Goal: Task Accomplishment & Management: Use online tool/utility

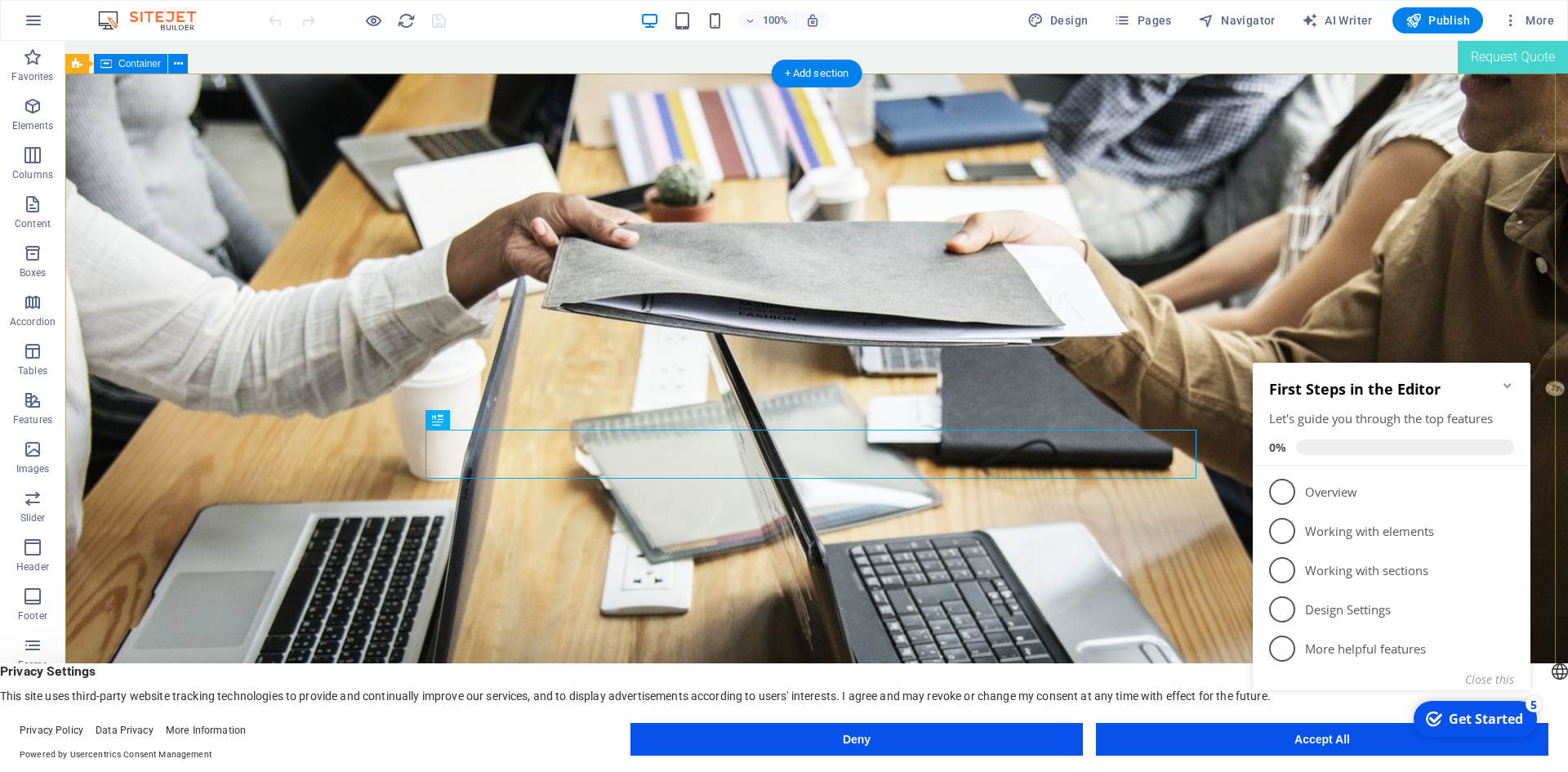
click at [1197, 259] on div "Demeter enterprises pty ltd tougher than the rest Cut to size steel and Tube | …" at bounding box center [817, 266] width 1503 height 385
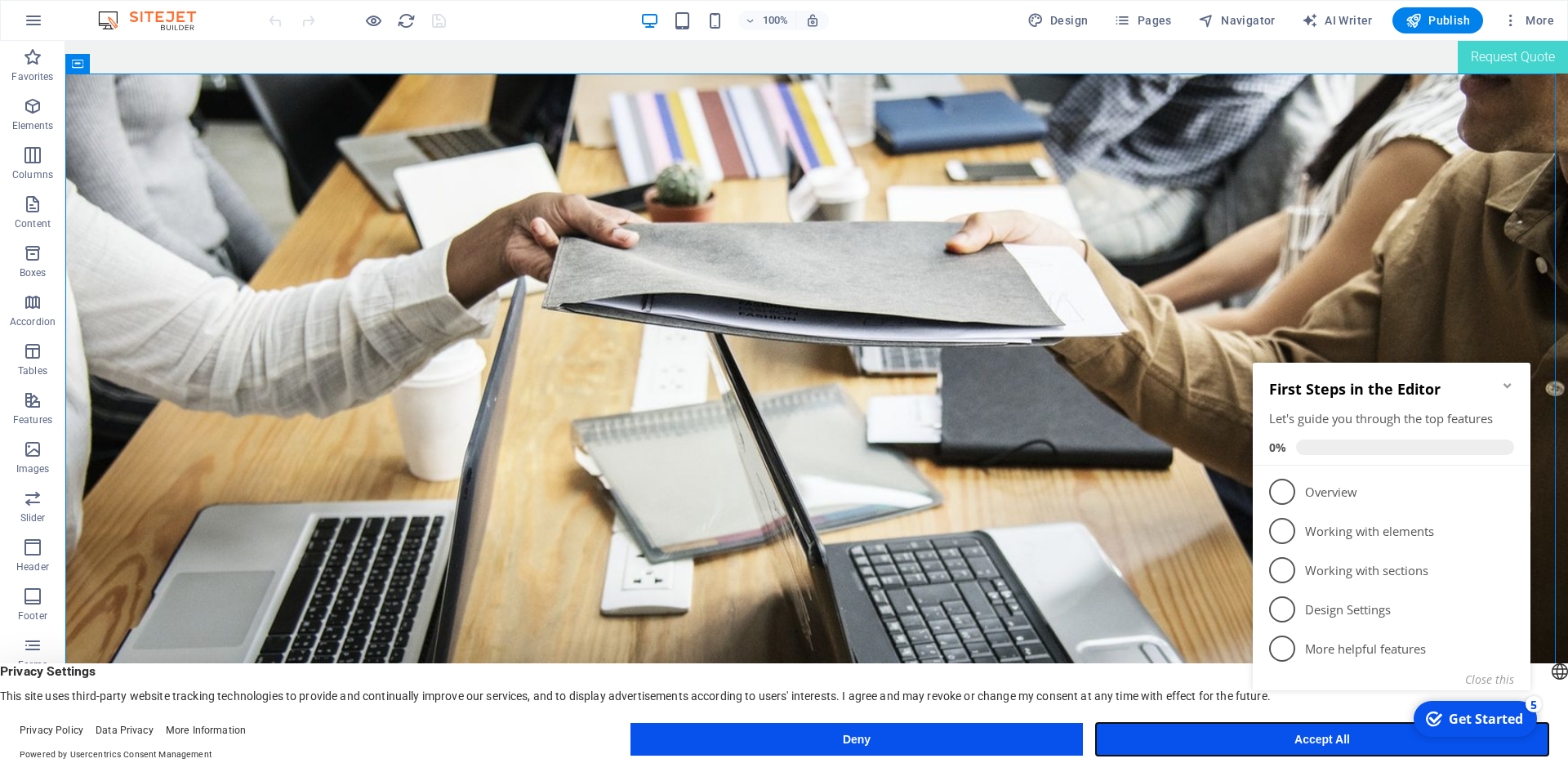
click at [1184, 739] on button "Accept All" at bounding box center [1322, 740] width 452 height 33
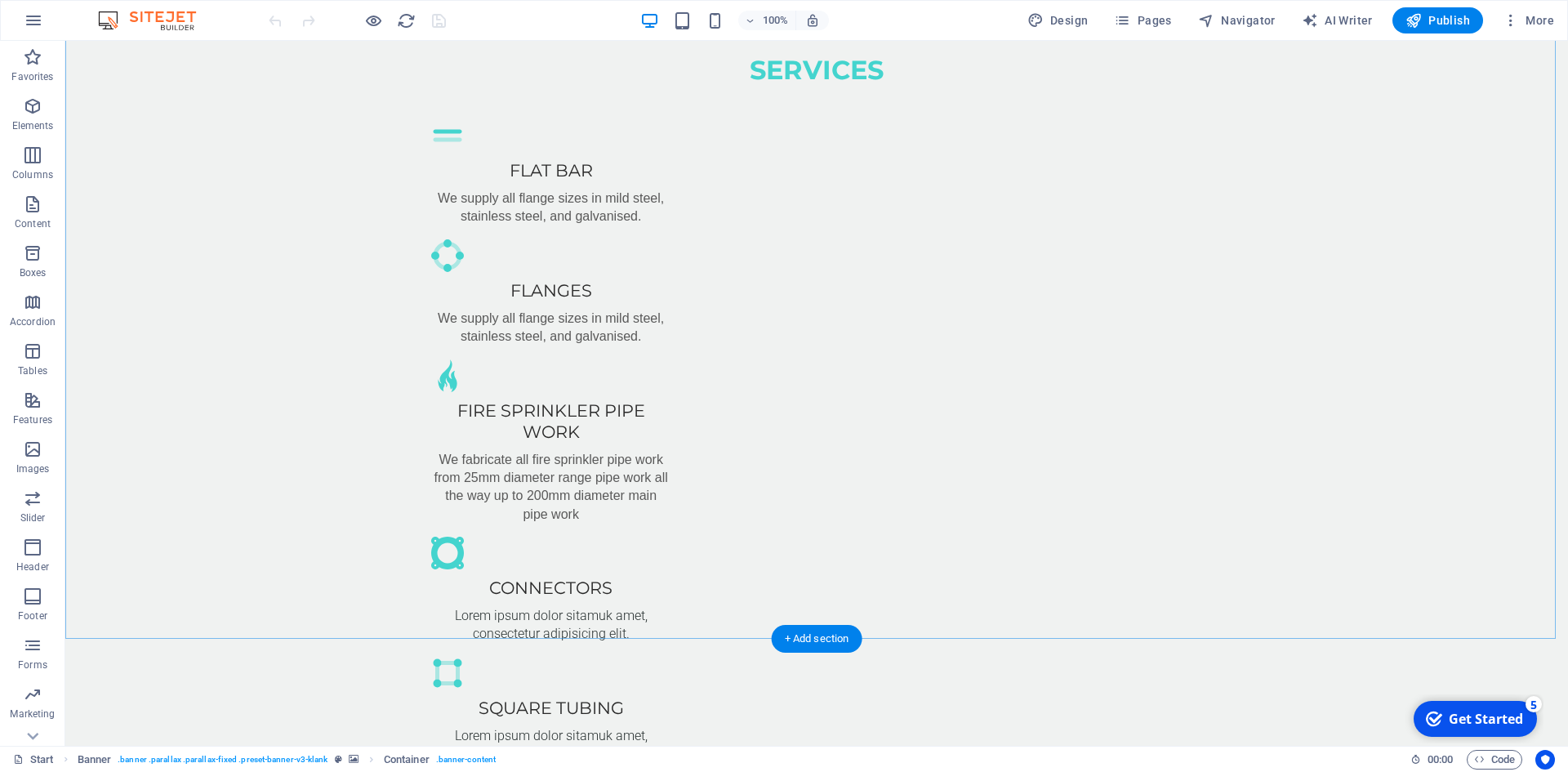
scroll to position [817, 0]
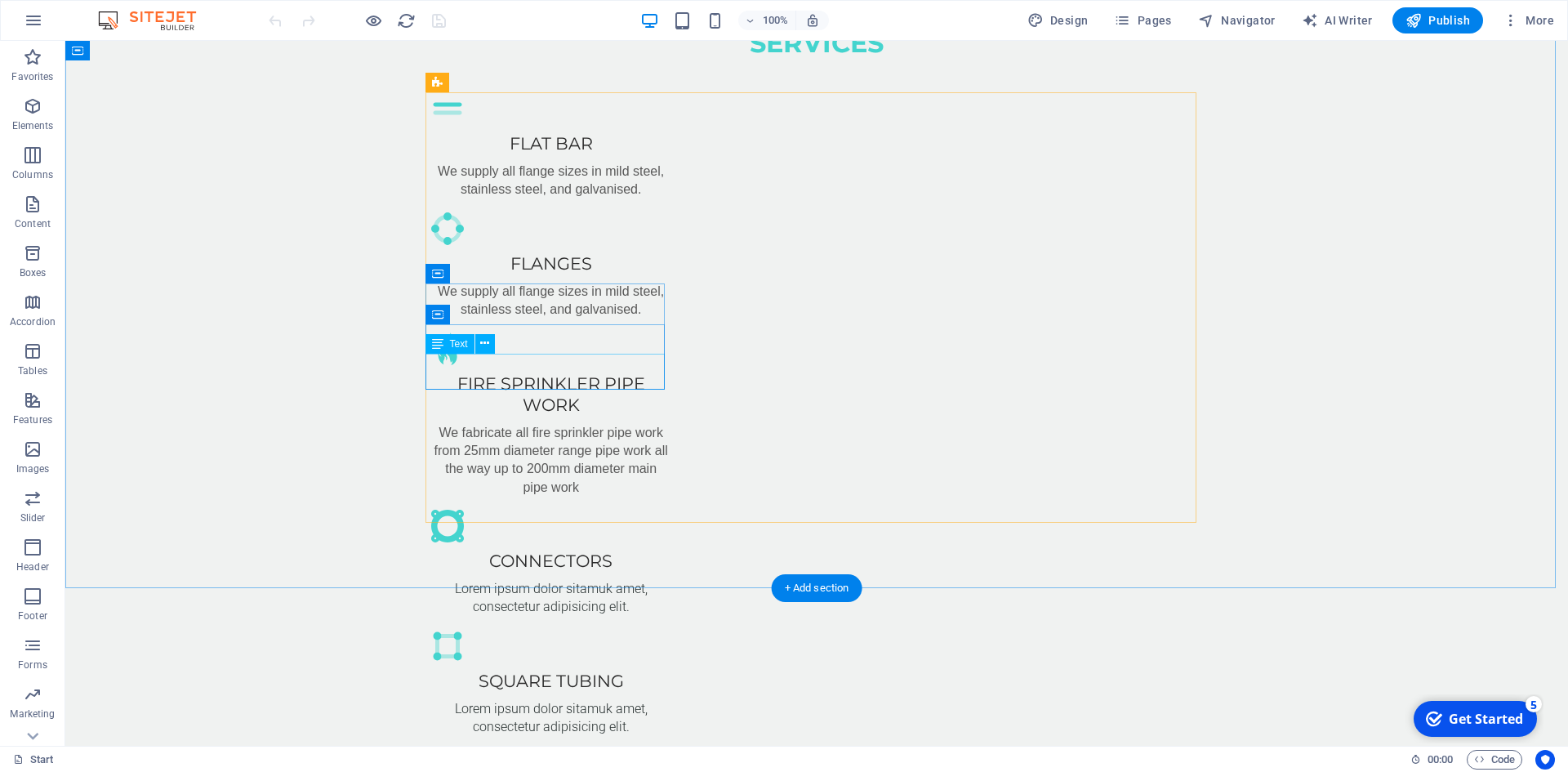
click at [576, 580] on div "Lorem ipsum dolor sitamuk amet, consectetur adipisicing elit." at bounding box center [551, 598] width 239 height 37
click at [473, 580] on div "Lorem ipsum dolor sitamuk amet, consectetur adipisicing elit." at bounding box center [551, 598] width 239 height 37
click at [629, 580] on div "Lorem ipsum dolor sitamuk amet, consectetur adipisicing elit." at bounding box center [551, 598] width 239 height 37
click at [625, 580] on div "Lorem ipsum dolor sitamuk amet, consectetur adipisicing elit." at bounding box center [551, 598] width 239 height 37
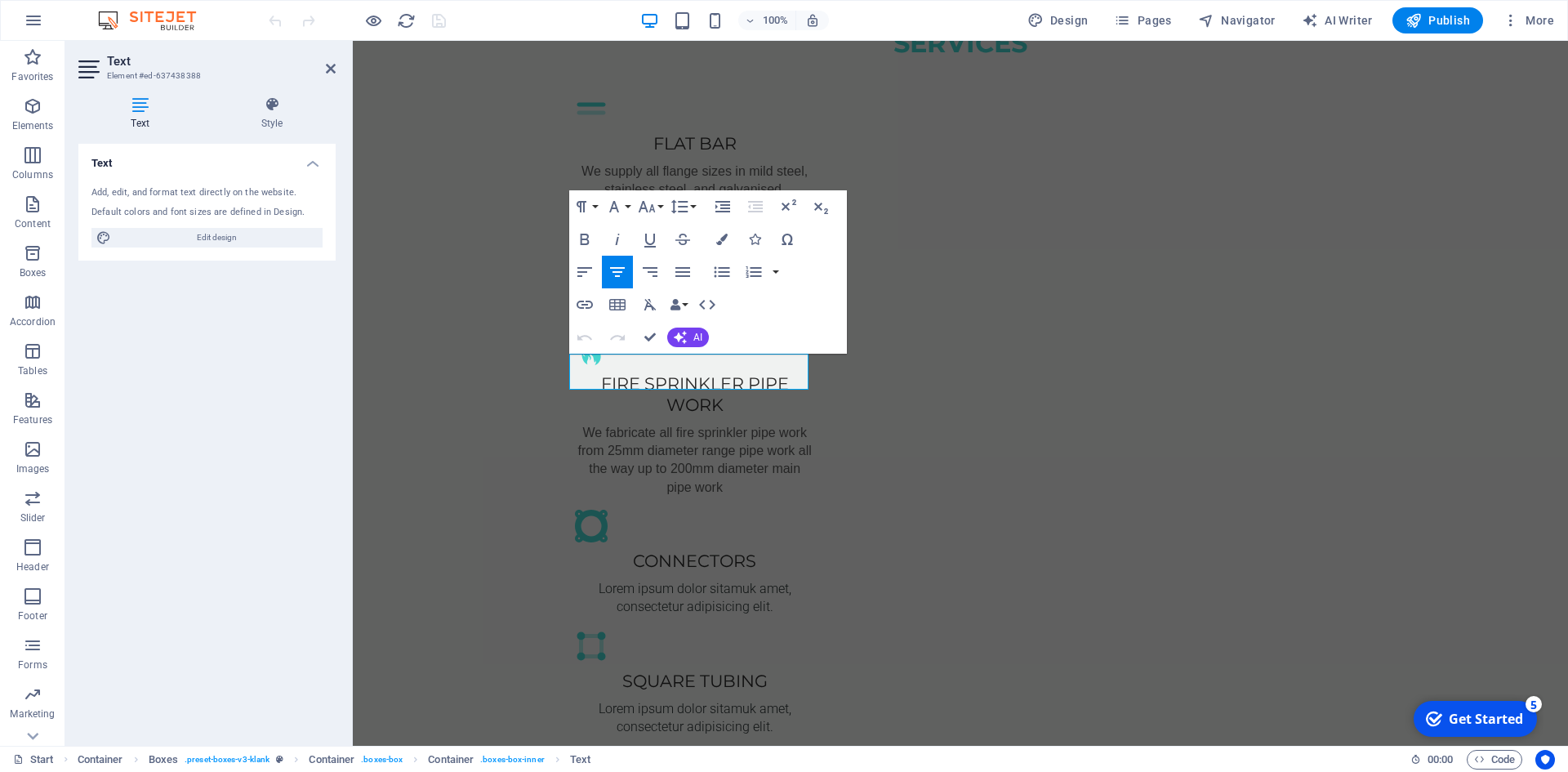
click at [791, 333] on div "Paragraph Format Normal Heading 1 Heading 2 Heading 3 Heading 4 Heading 5 Headi…" at bounding box center [708, 272] width 278 height 164
click at [762, 580] on p "Lorem ipsum dolor sitamuk amet, consectetur adipisicing elit." at bounding box center [694, 598] width 239 height 37
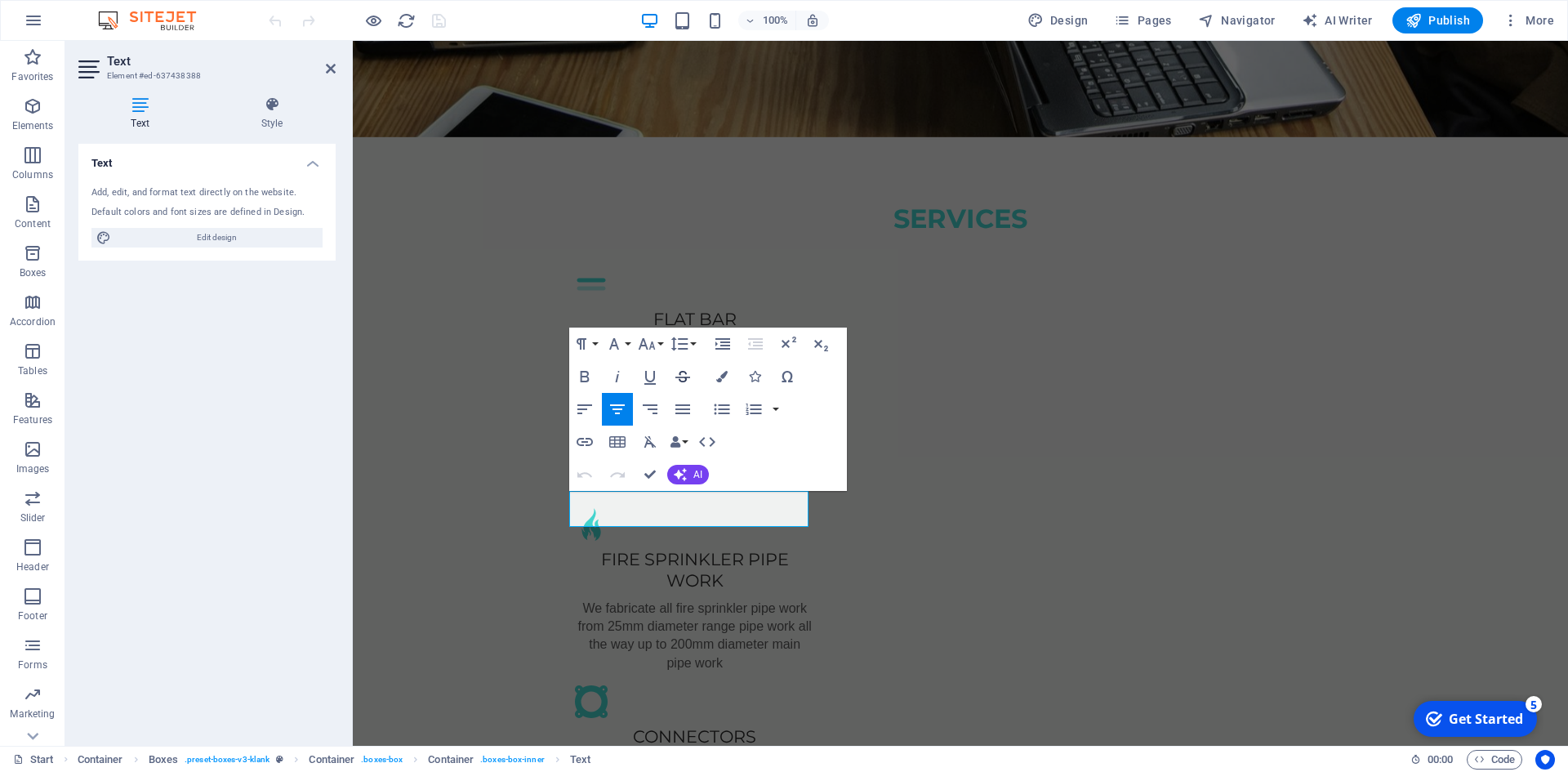
scroll to position [571, 0]
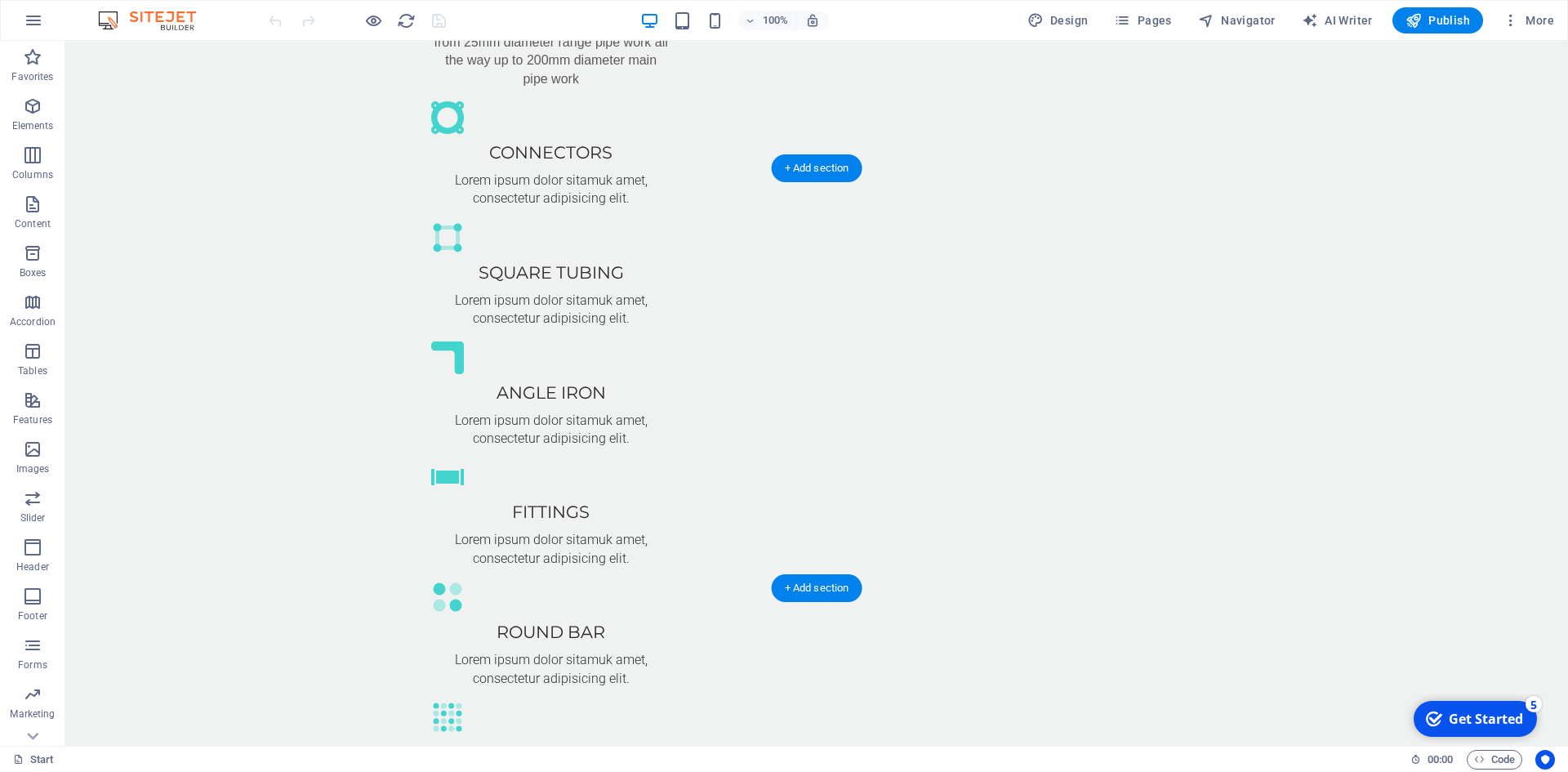
scroll to position [1307, 0]
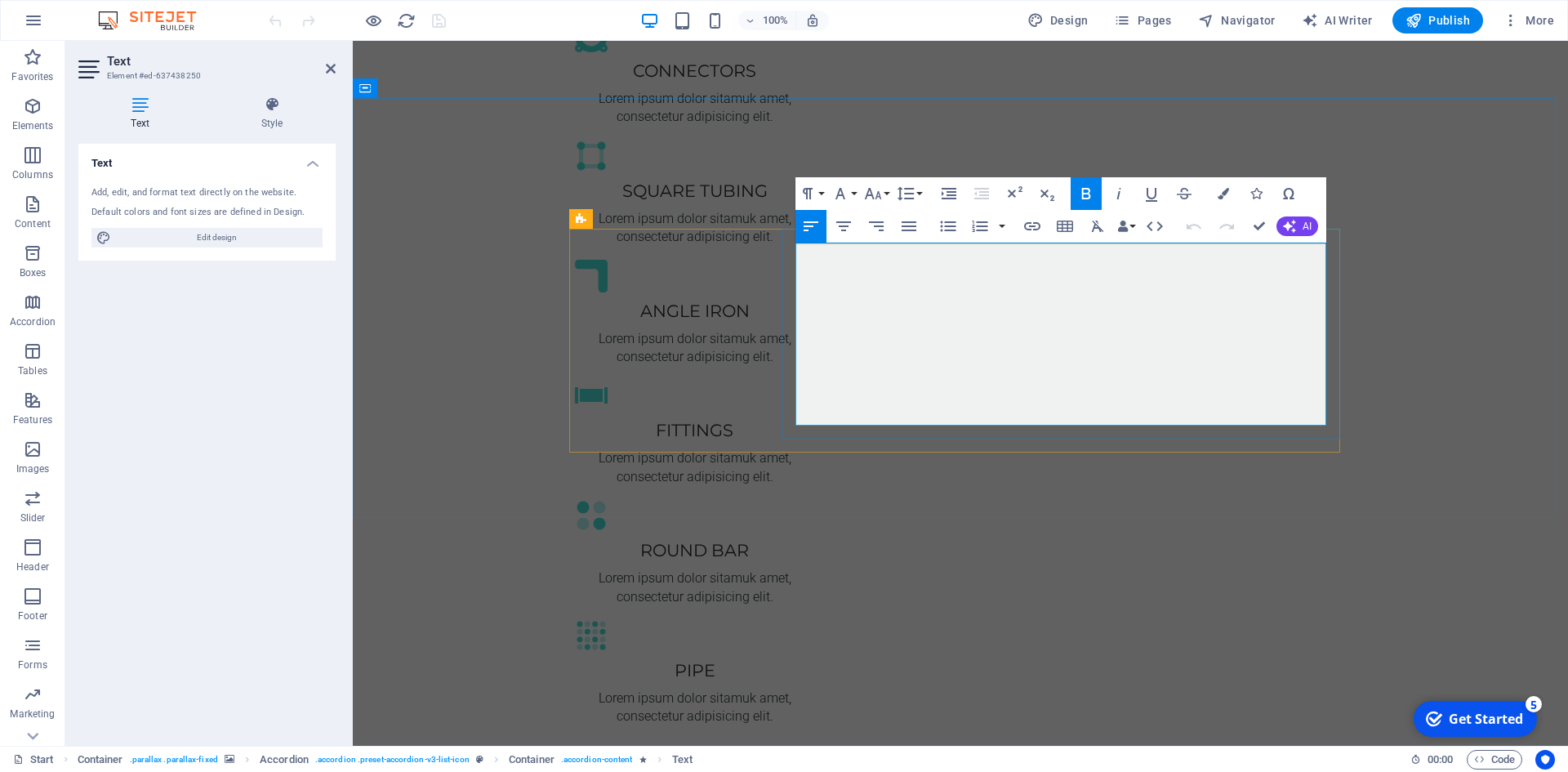
drag, startPoint x: 943, startPoint y: 306, endPoint x: 797, endPoint y: 309, distance: 146.0
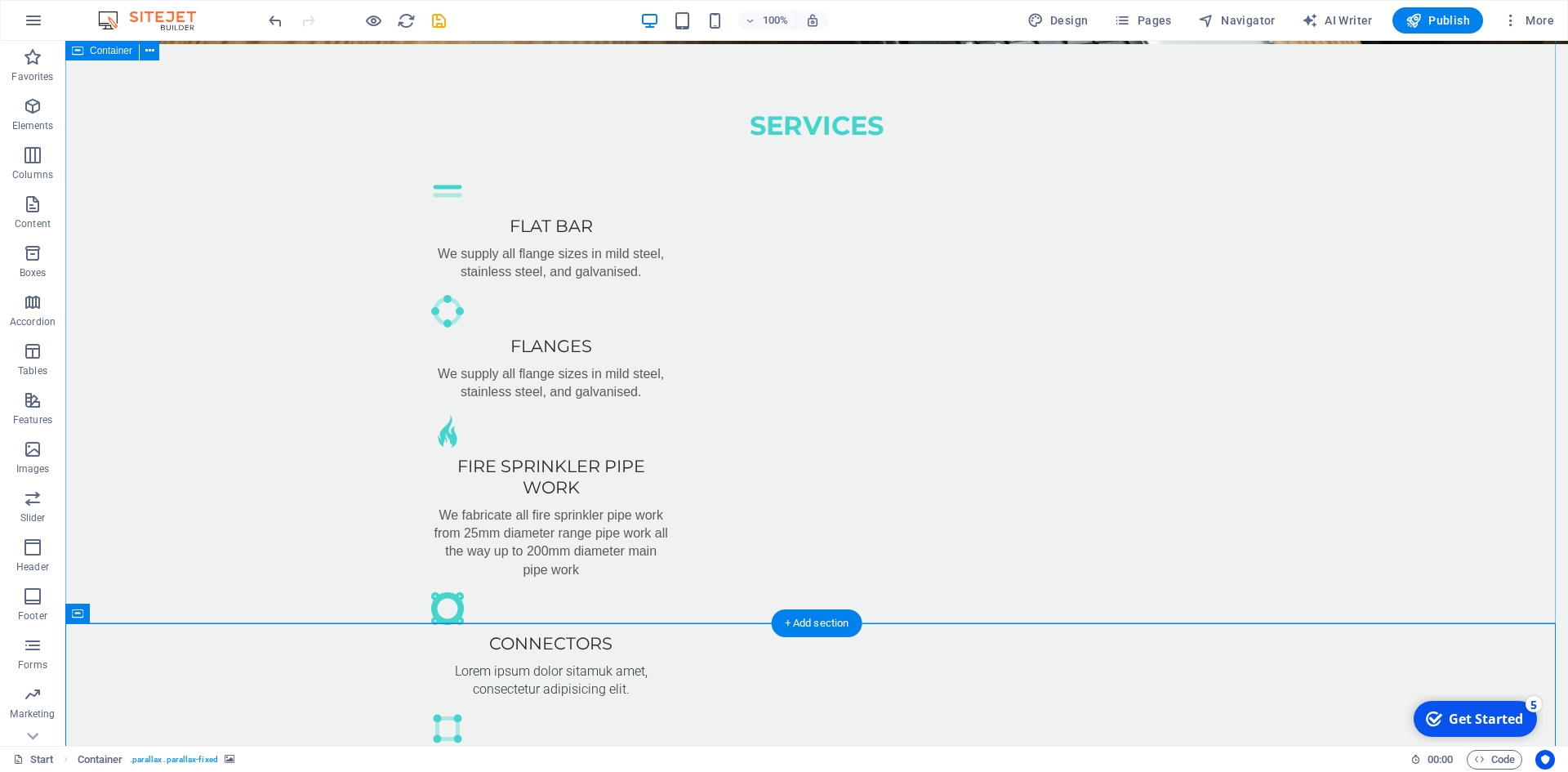
scroll to position [720, 0]
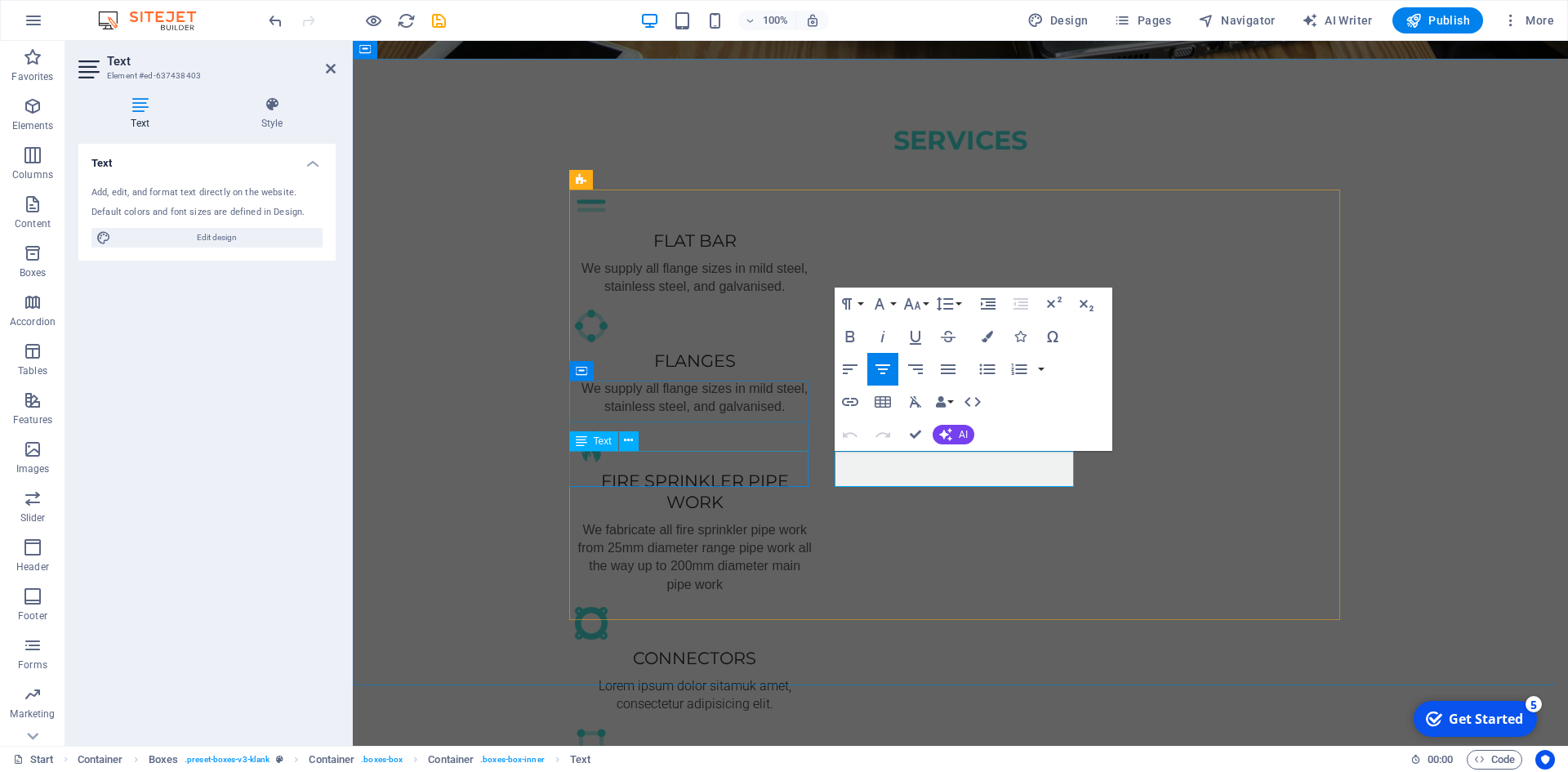
click at [772, 677] on div "Lorem ipsum dolor sitamuk amet, consectetur adipisicing elit." at bounding box center [694, 696] width 239 height 37
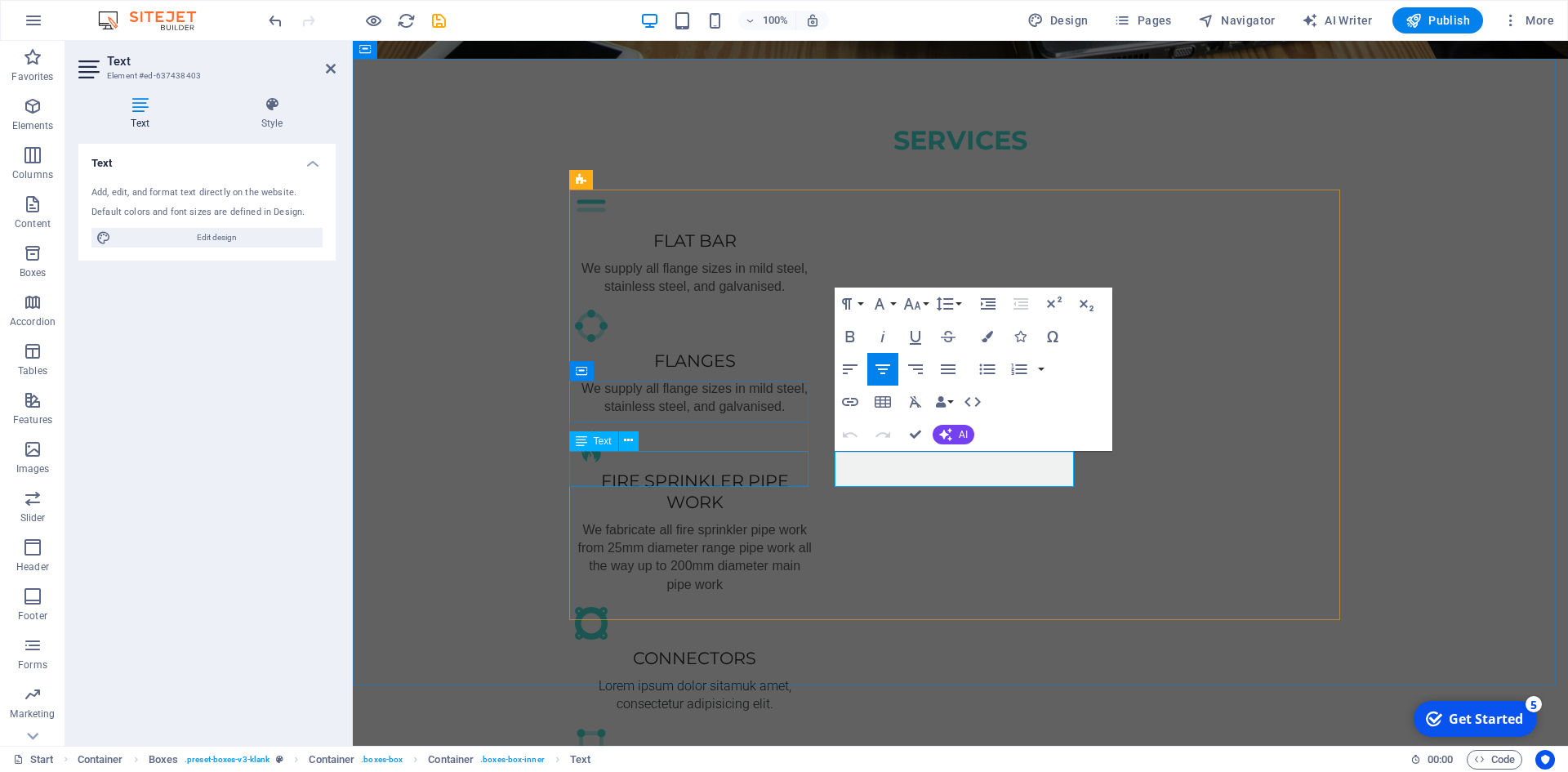
click at [616, 677] on div "Lorem ipsum dolor sitamuk amet, consectetur adipisicing elit." at bounding box center [694, 696] width 239 height 37
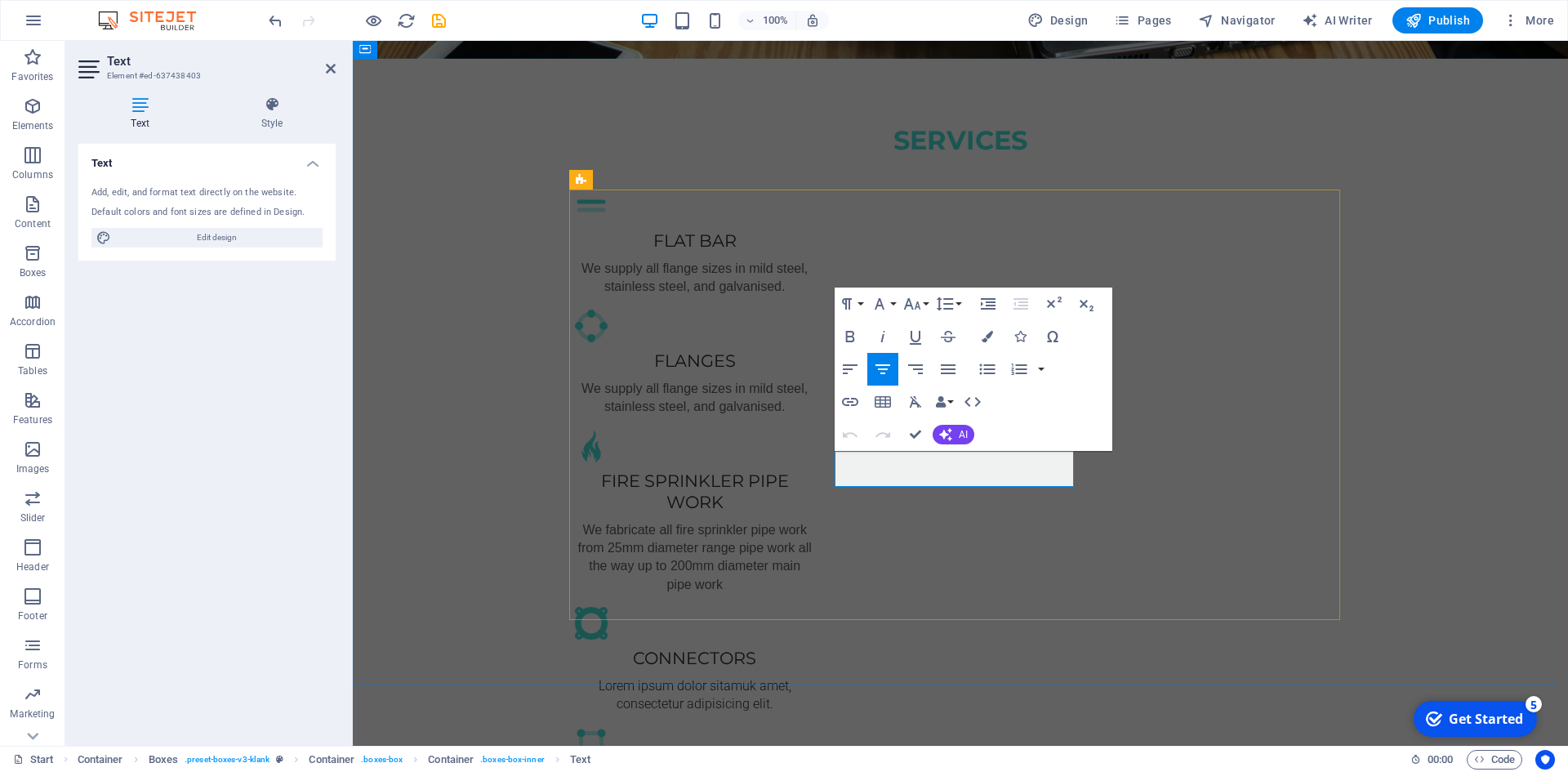
drag, startPoint x: 1030, startPoint y: 476, endPoint x: 855, endPoint y: 462, distance: 175.6
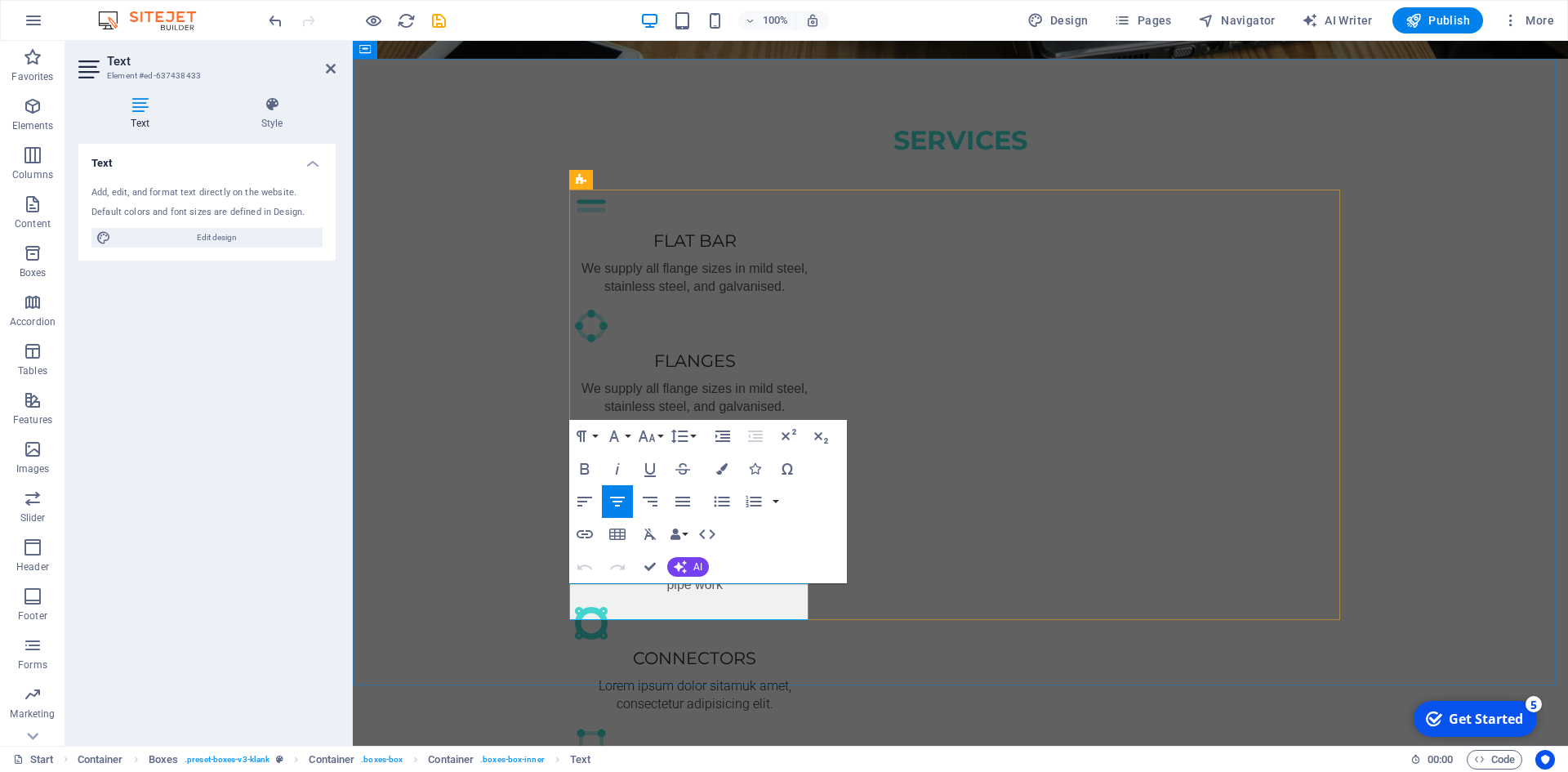
drag, startPoint x: 770, startPoint y: 608, endPoint x: 591, endPoint y: 593, distance: 179.6
click at [480, 398] on div "SERVICES .fa-secondary{opacity:.4} flat bar We supply all flange sizes in mild …" at bounding box center [960, 718] width 1215 height 1319
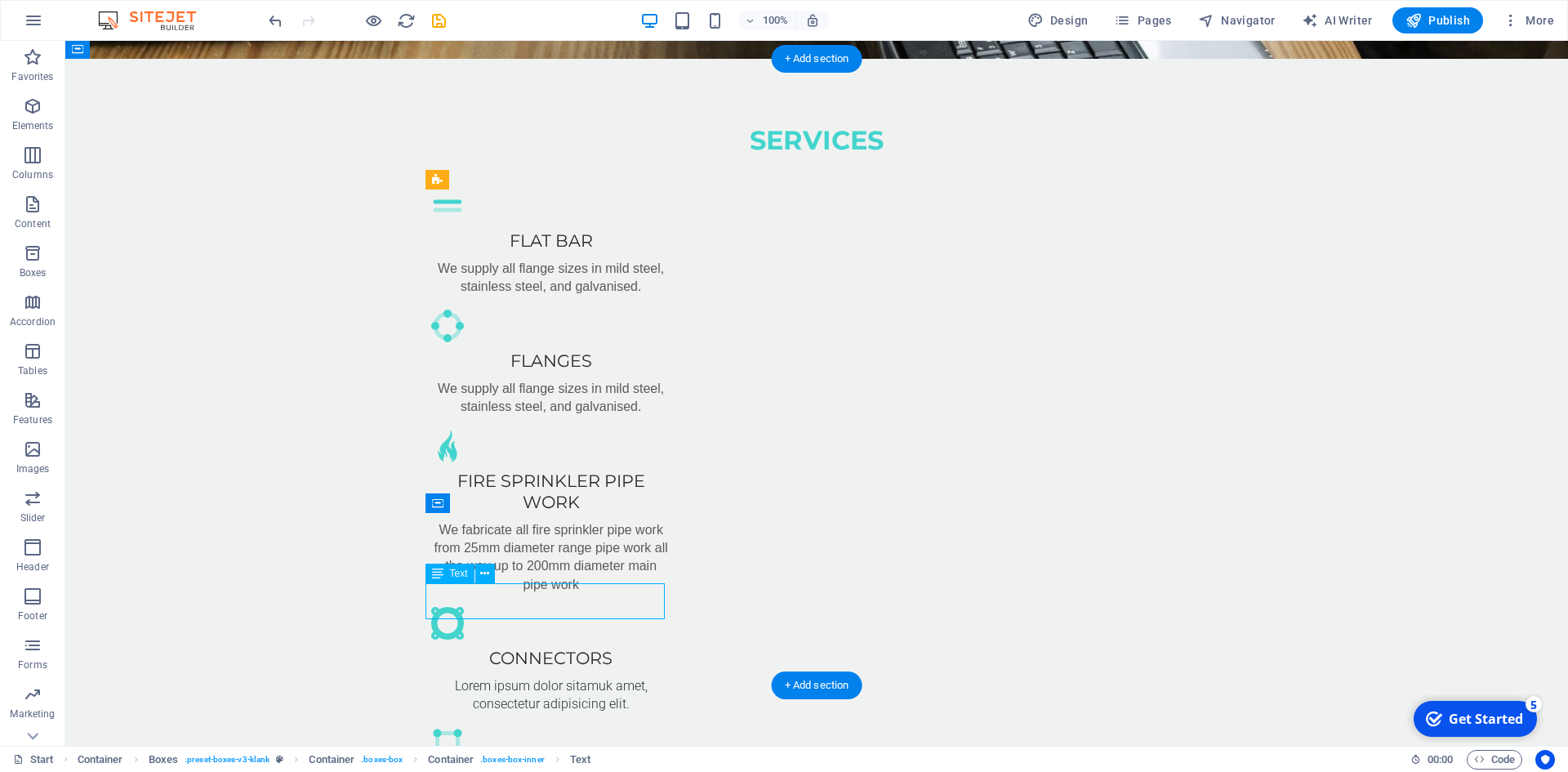
click at [441, 574] on icon at bounding box center [438, 573] width 11 height 19
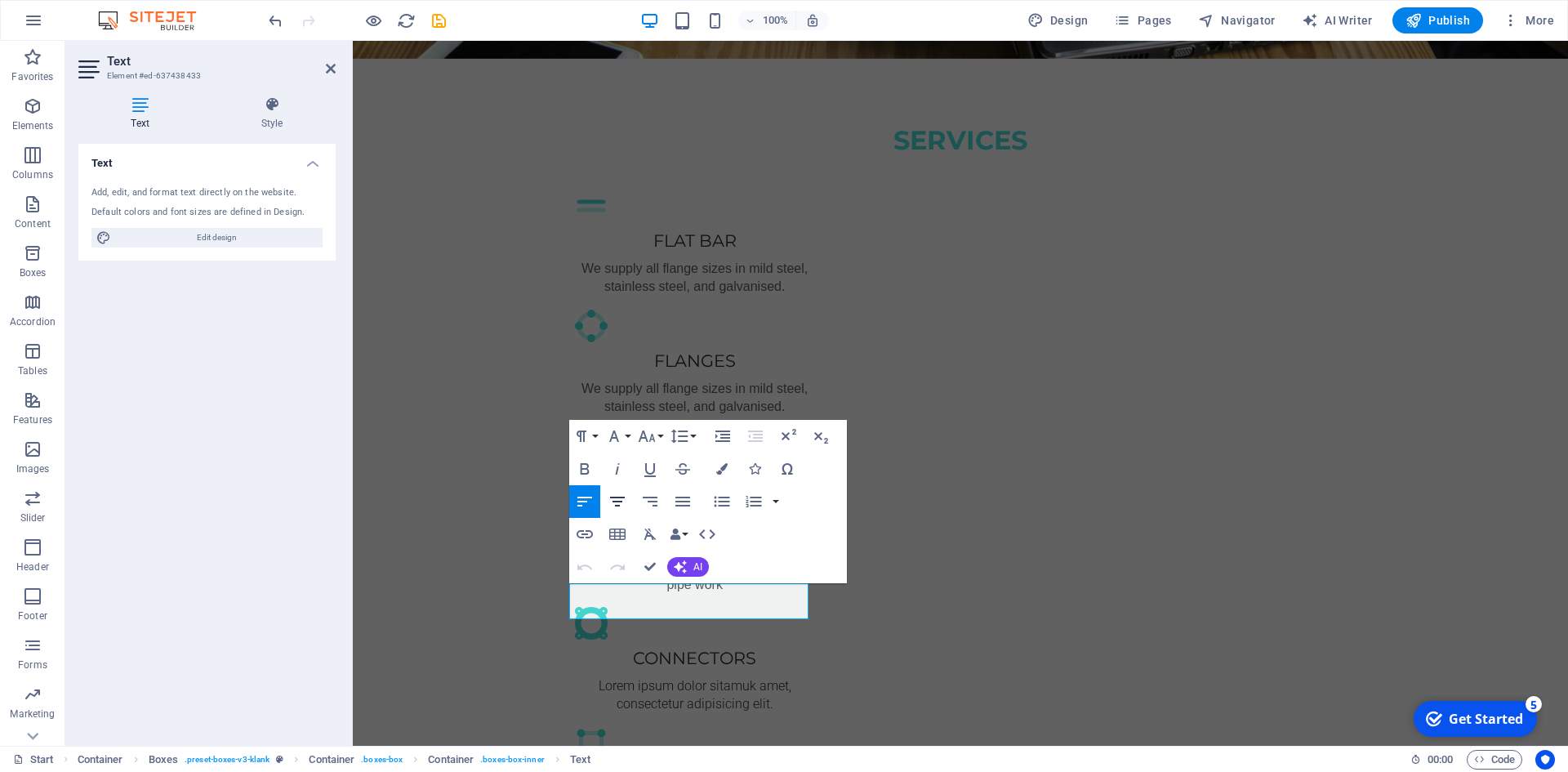
click at [622, 501] on icon "button" at bounding box center [617, 501] width 15 height 10
click at [462, 601] on div "SERVICES .fa-secondary{opacity:.4} flat bar We supply all flange sizes in mild …" at bounding box center [960, 718] width 1215 height 1319
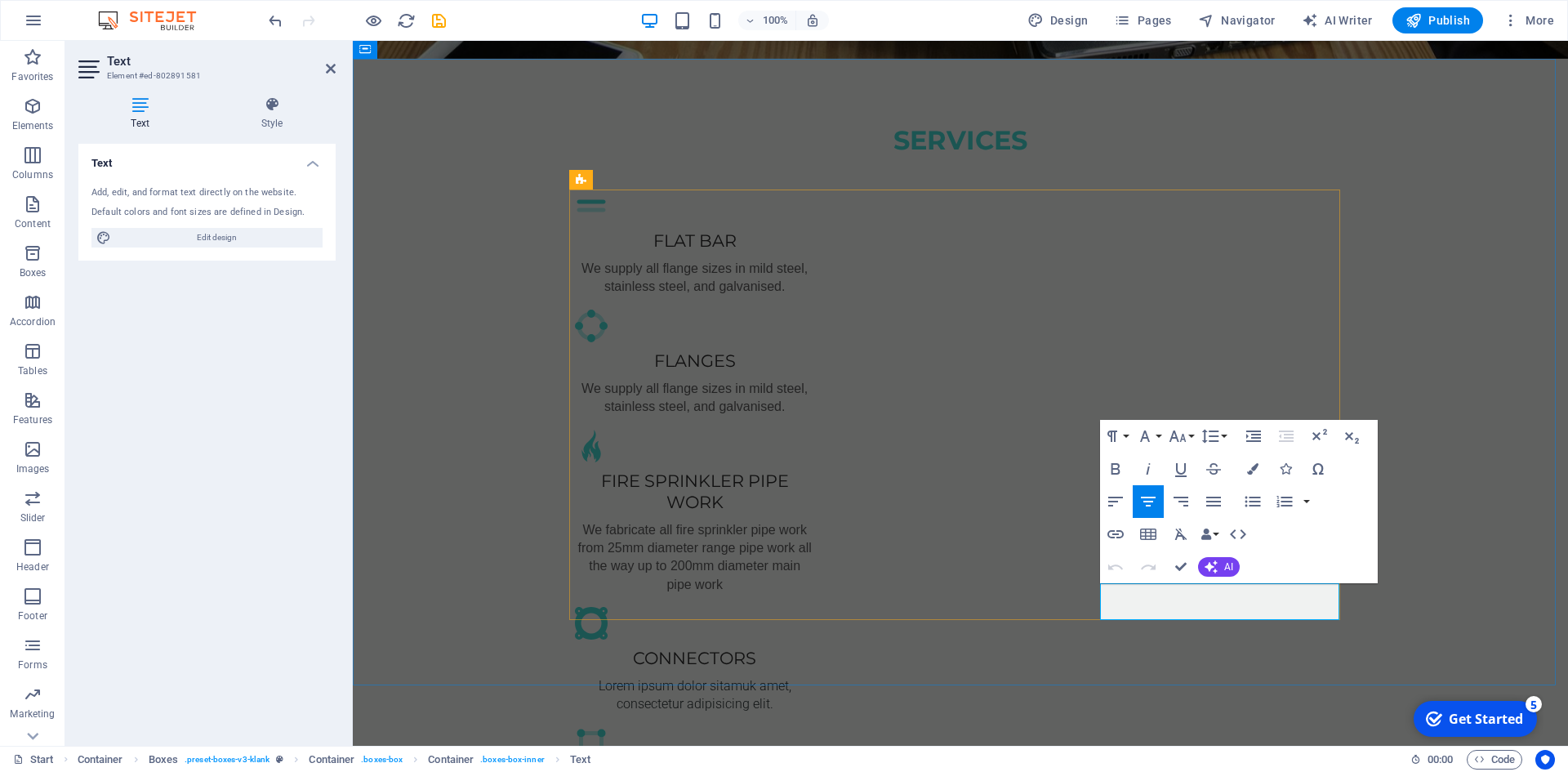
drag, startPoint x: 1305, startPoint y: 610, endPoint x: 1120, endPoint y: 593, distance: 185.8
click at [1150, 500] on icon "button" at bounding box center [1148, 501] width 19 height 19
click at [814, 727] on div ".fa-secondary{opacity:.4} square tubing We all sizes of square tubing, cut and …" at bounding box center [694, 780] width 239 height 107
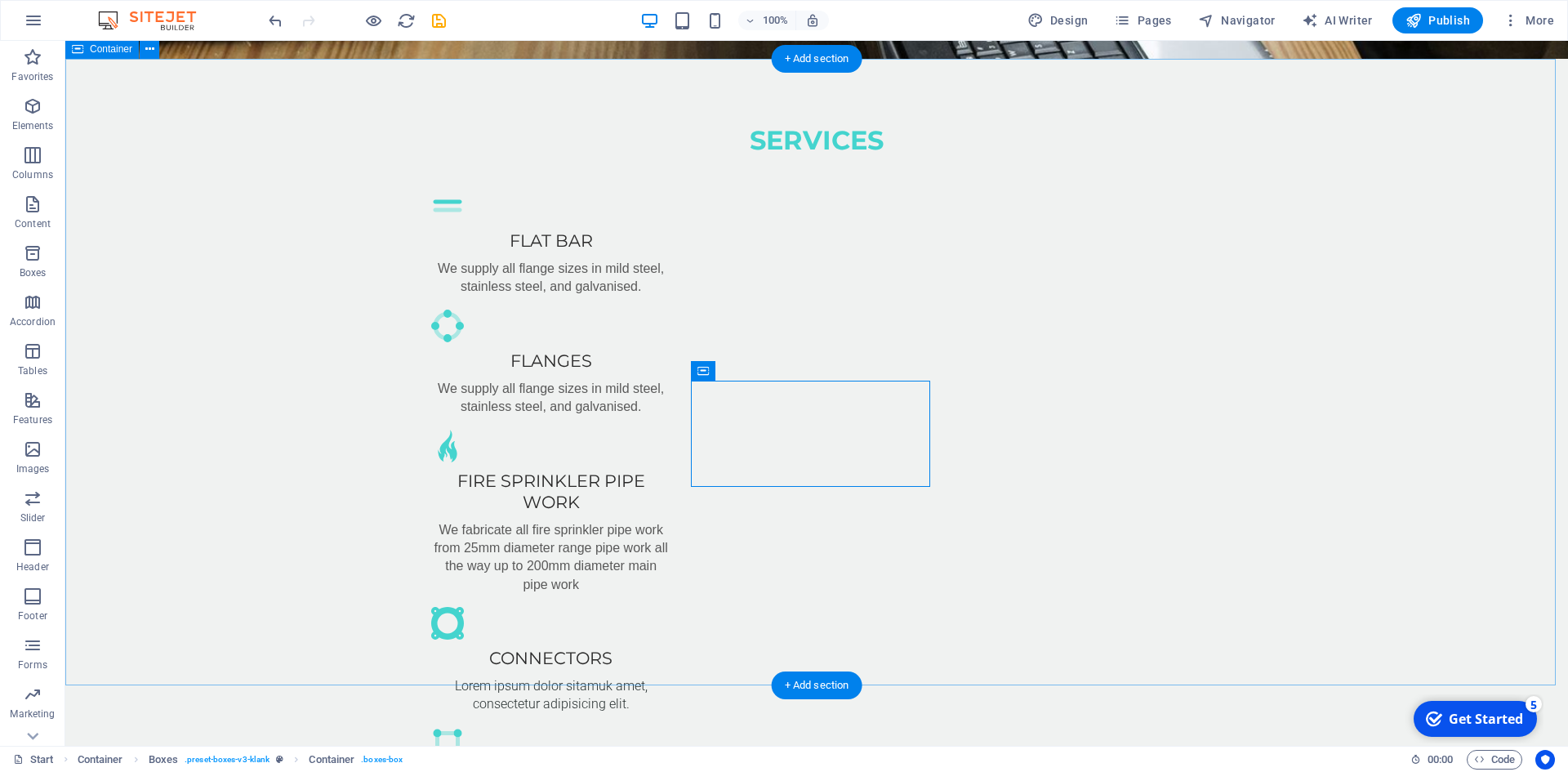
click at [1309, 491] on div "SERVICES .fa-secondary{opacity:.4} flat bar We supply all flange sizes in mild …" at bounding box center [817, 718] width 1503 height 1318
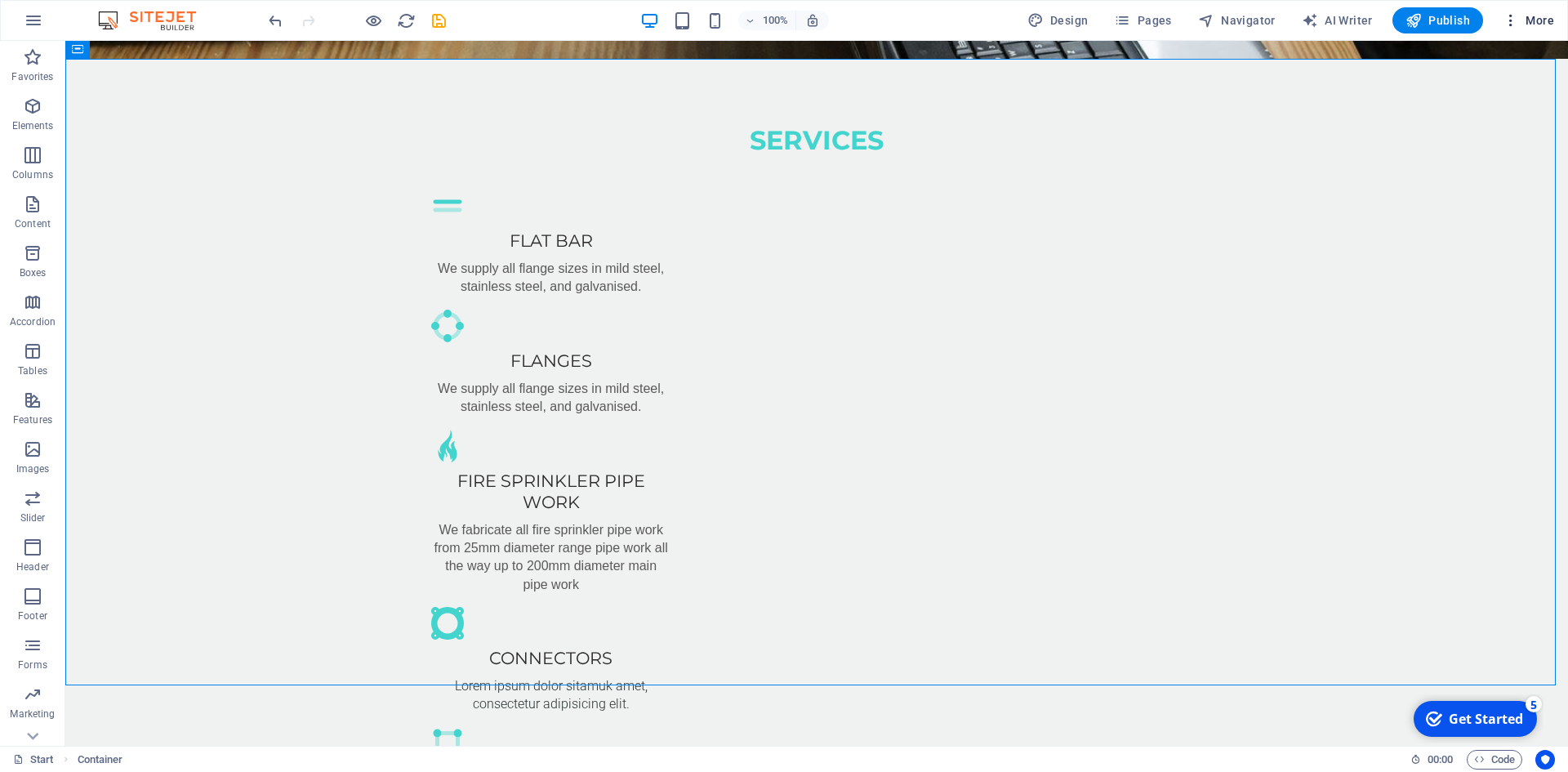
click at [1535, 20] on span "More" at bounding box center [1528, 20] width 52 height 17
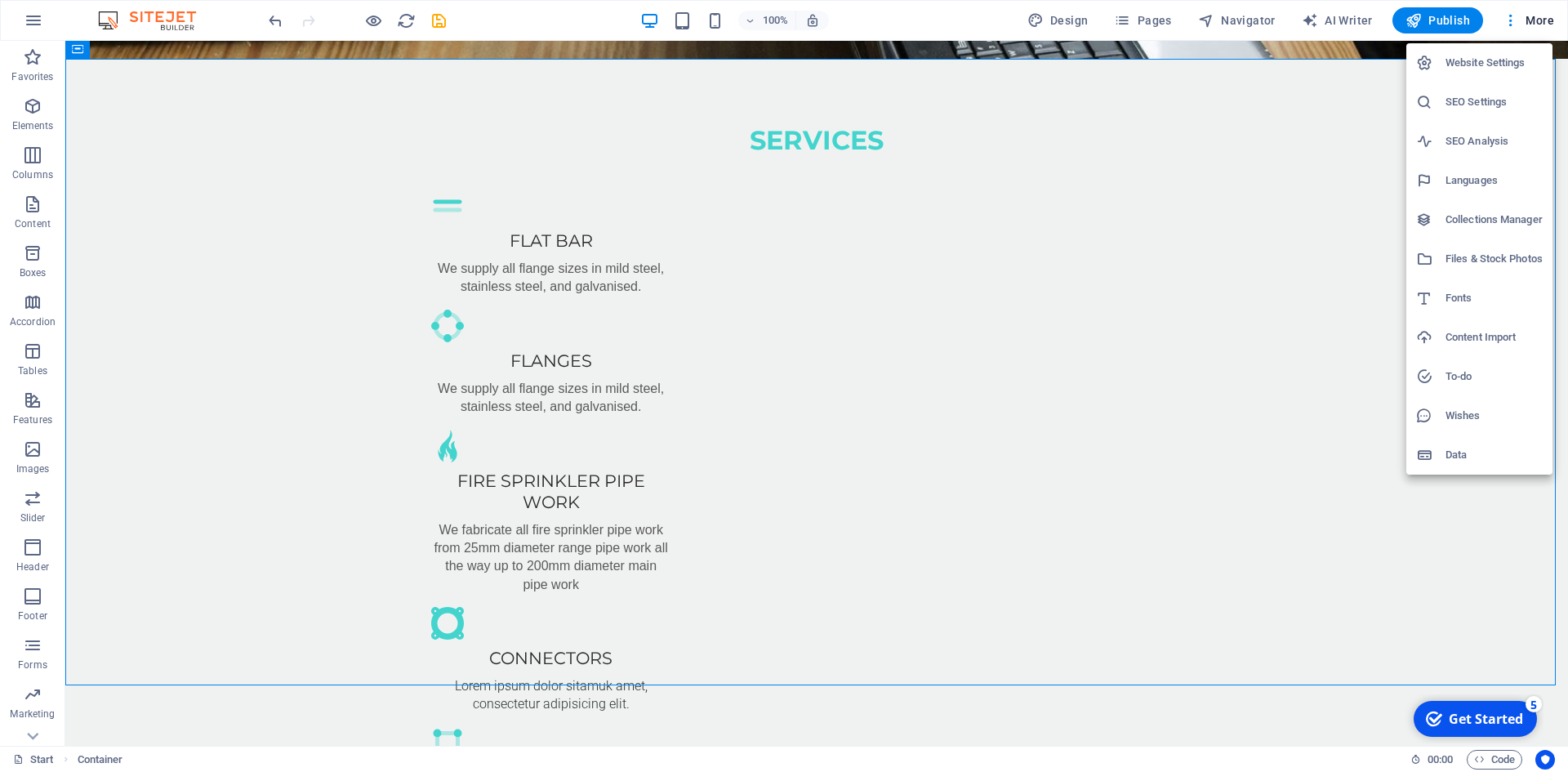
click at [438, 23] on div at bounding box center [784, 386] width 1568 height 772
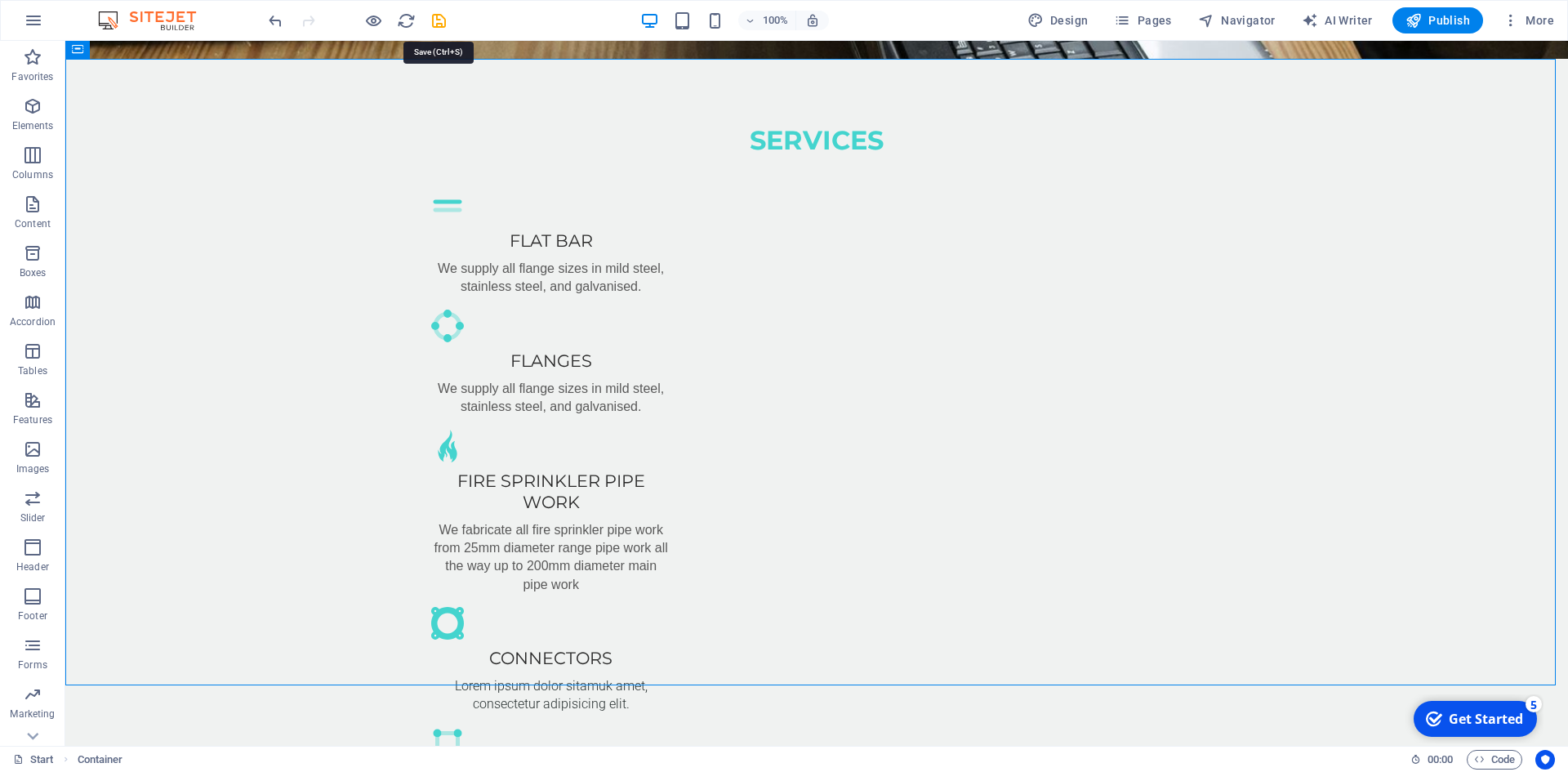
click at [438, 23] on icon "save" at bounding box center [439, 20] width 18 height 18
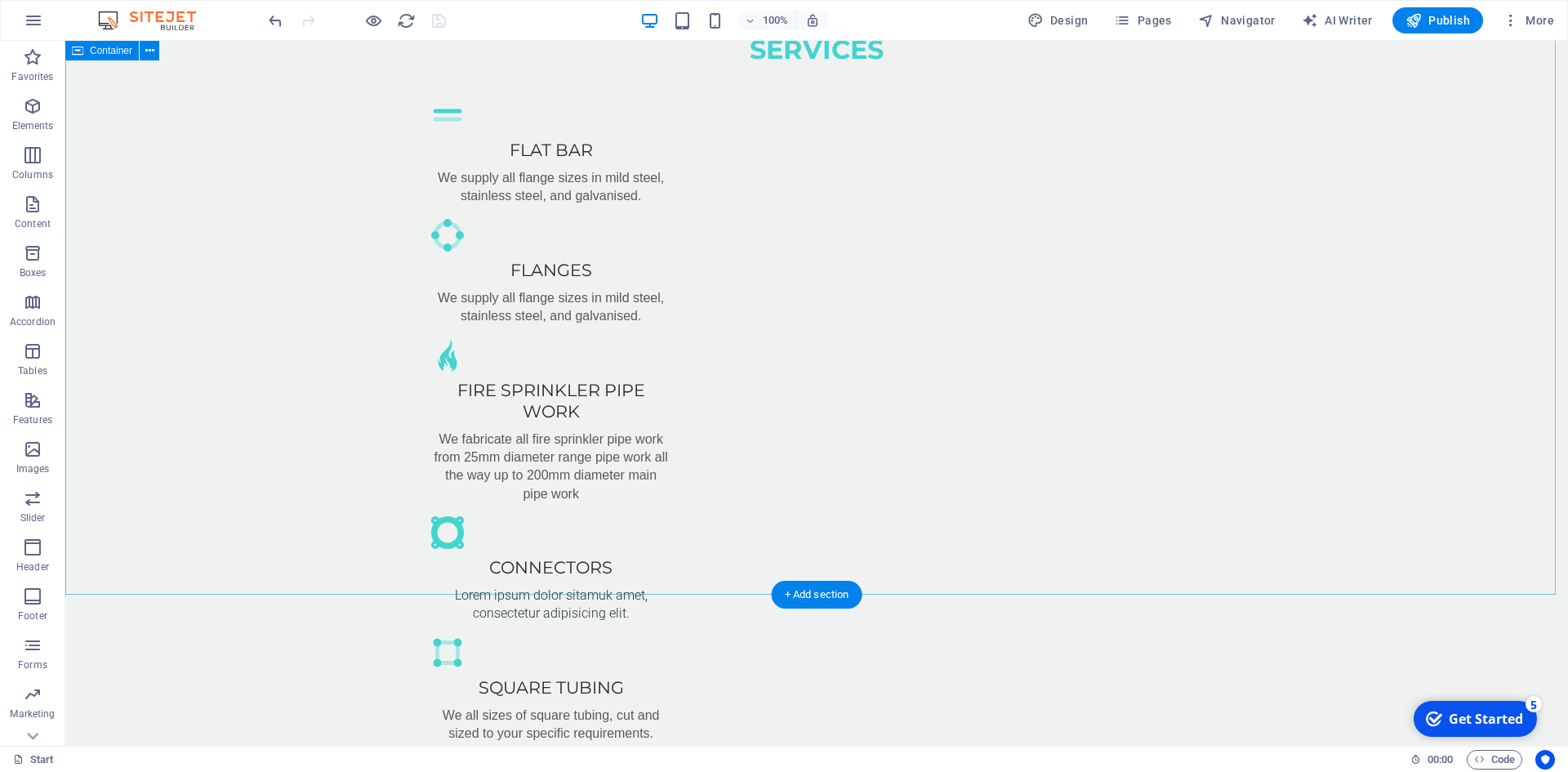
scroll to position [801, 0]
